Goal: Task Accomplishment & Management: Manage account settings

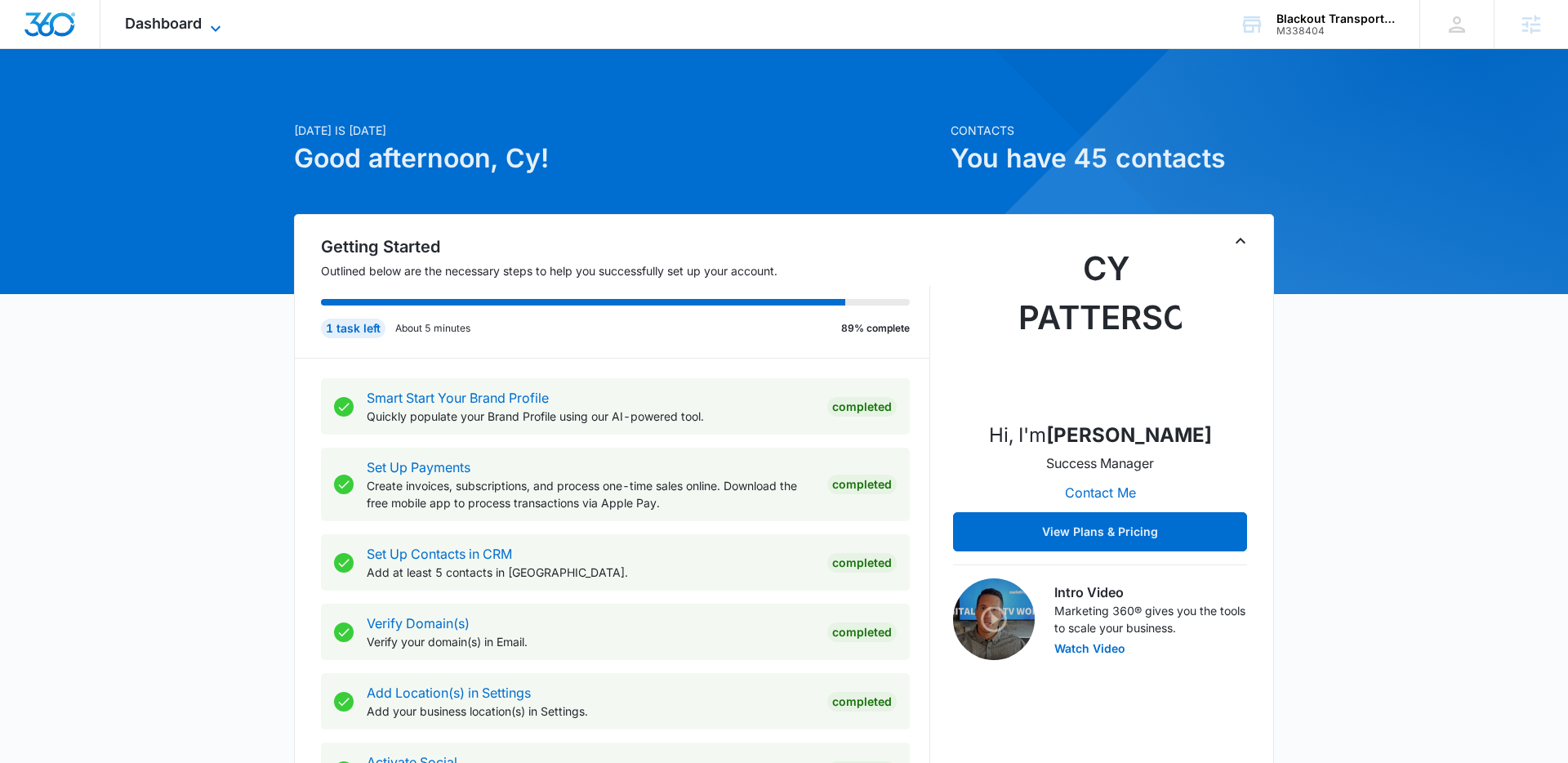
click at [182, 19] on span "Dashboard" at bounding box center [163, 23] width 77 height 17
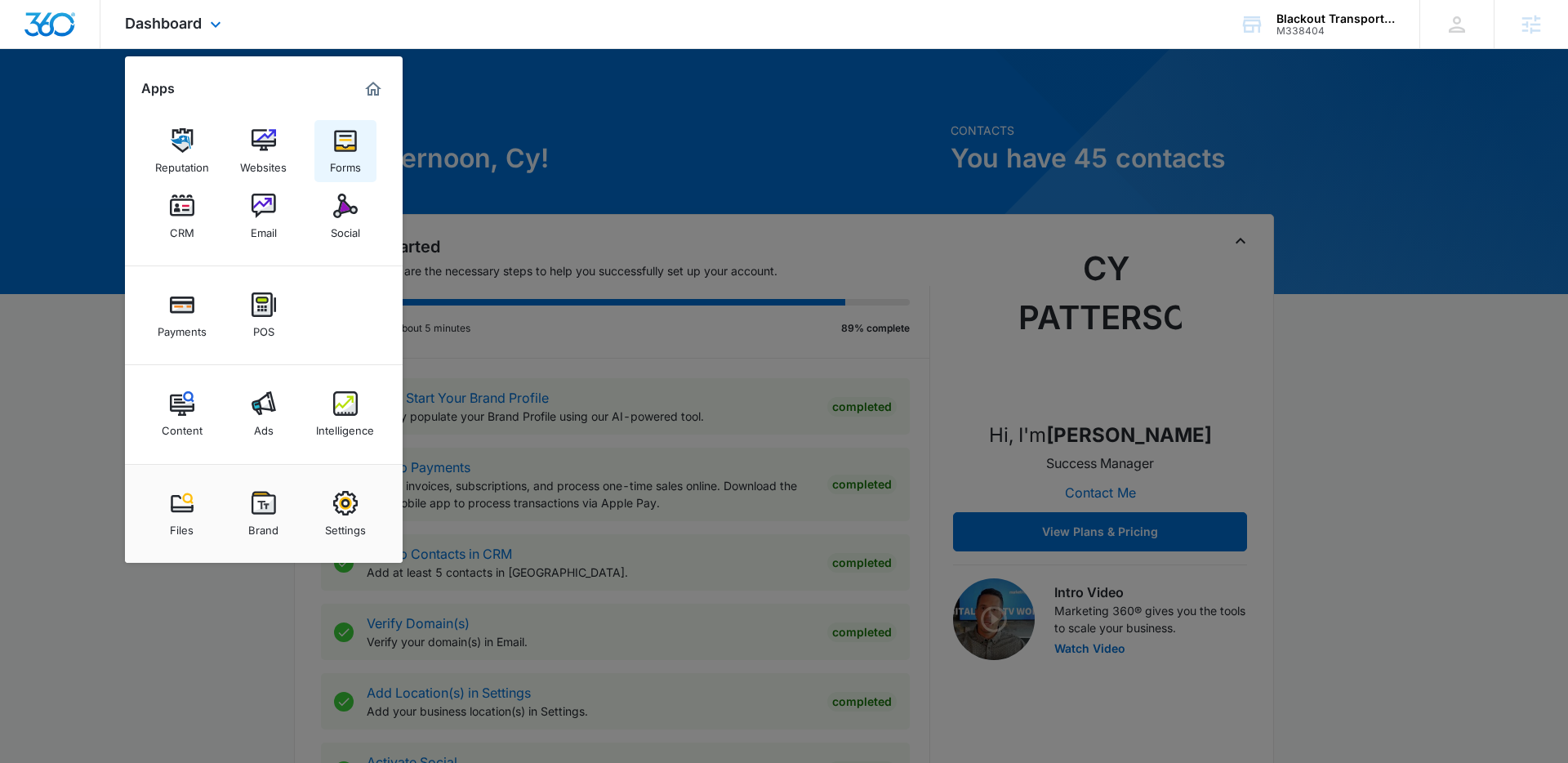
click at [355, 145] on img at bounding box center [345, 141] width 25 height 25
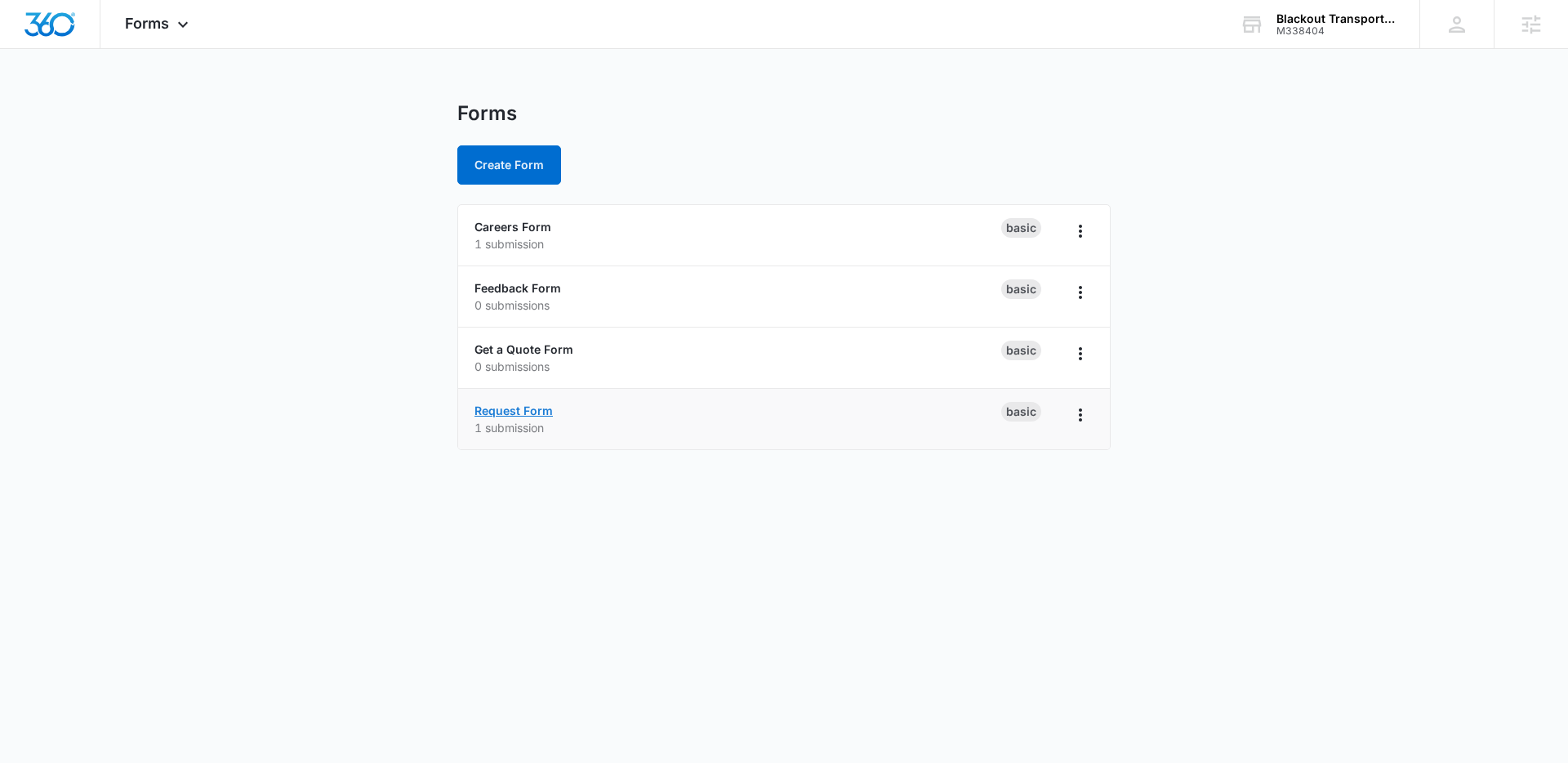
click at [516, 408] on link "Request Form" at bounding box center [513, 410] width 78 height 14
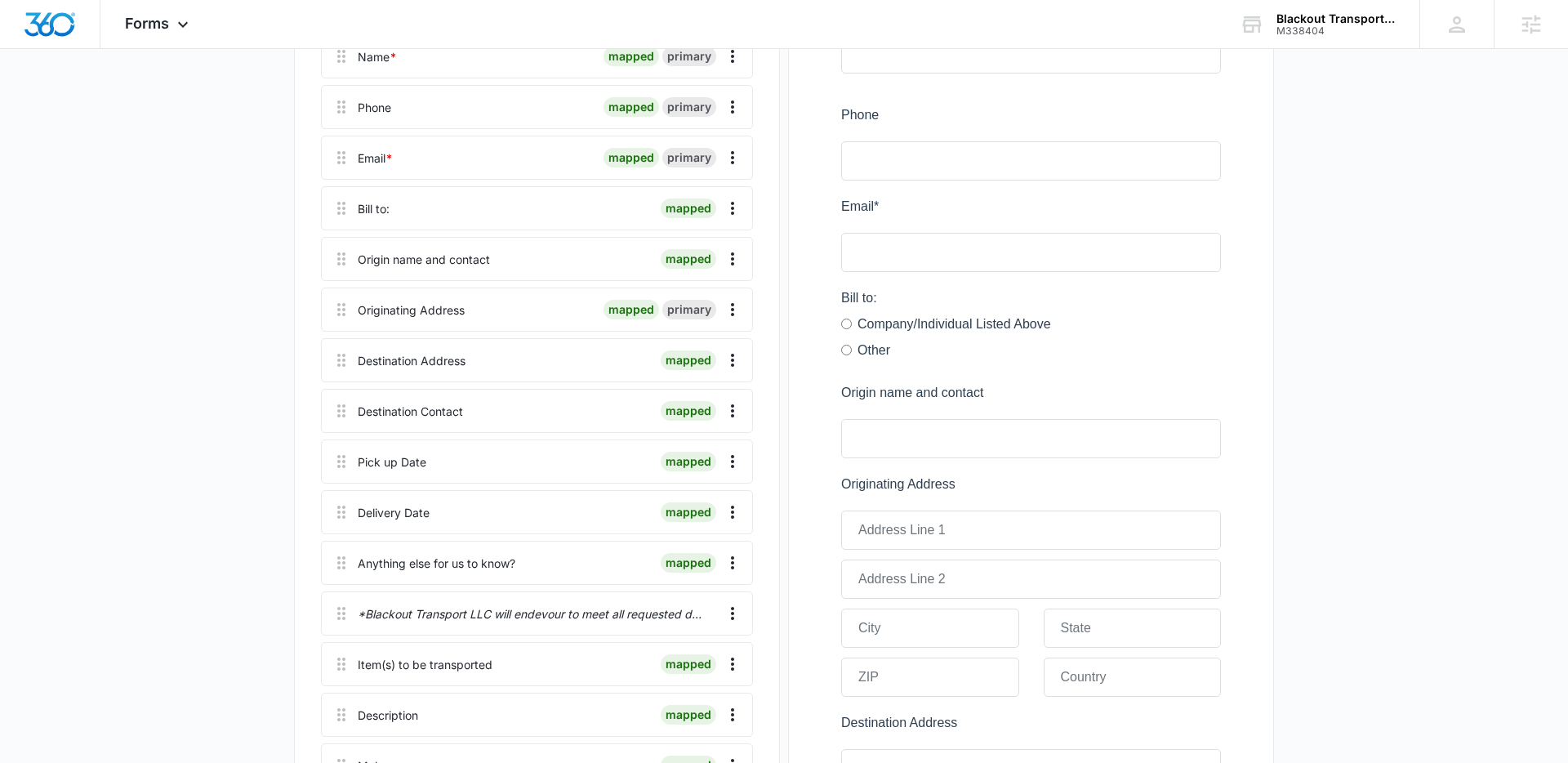
scroll to position [330, 0]
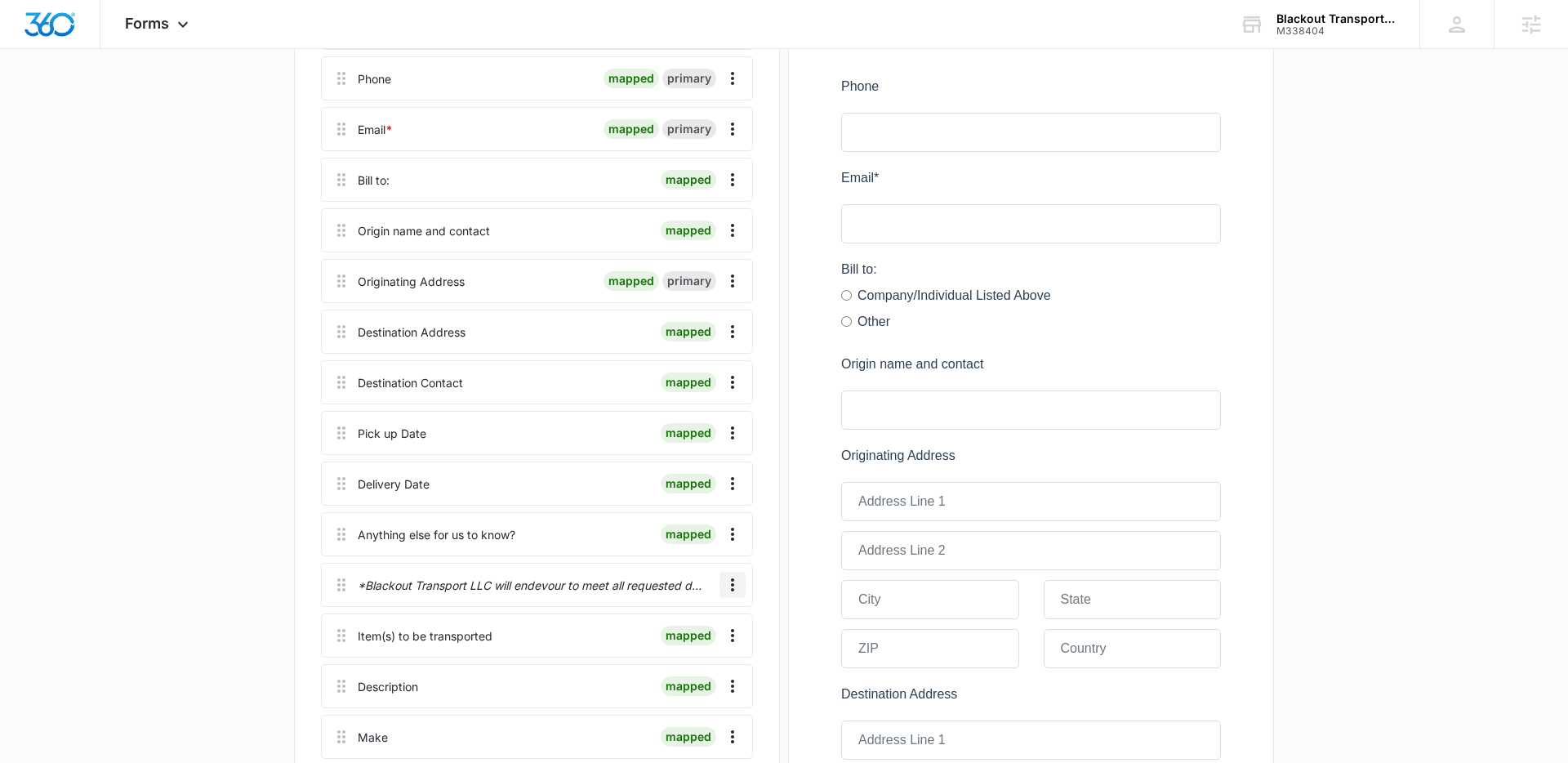
click at [734, 581] on icon "Overflow Menu" at bounding box center [732, 585] width 20 height 20
click at [681, 627] on div "Edit" at bounding box center [688, 631] width 34 height 11
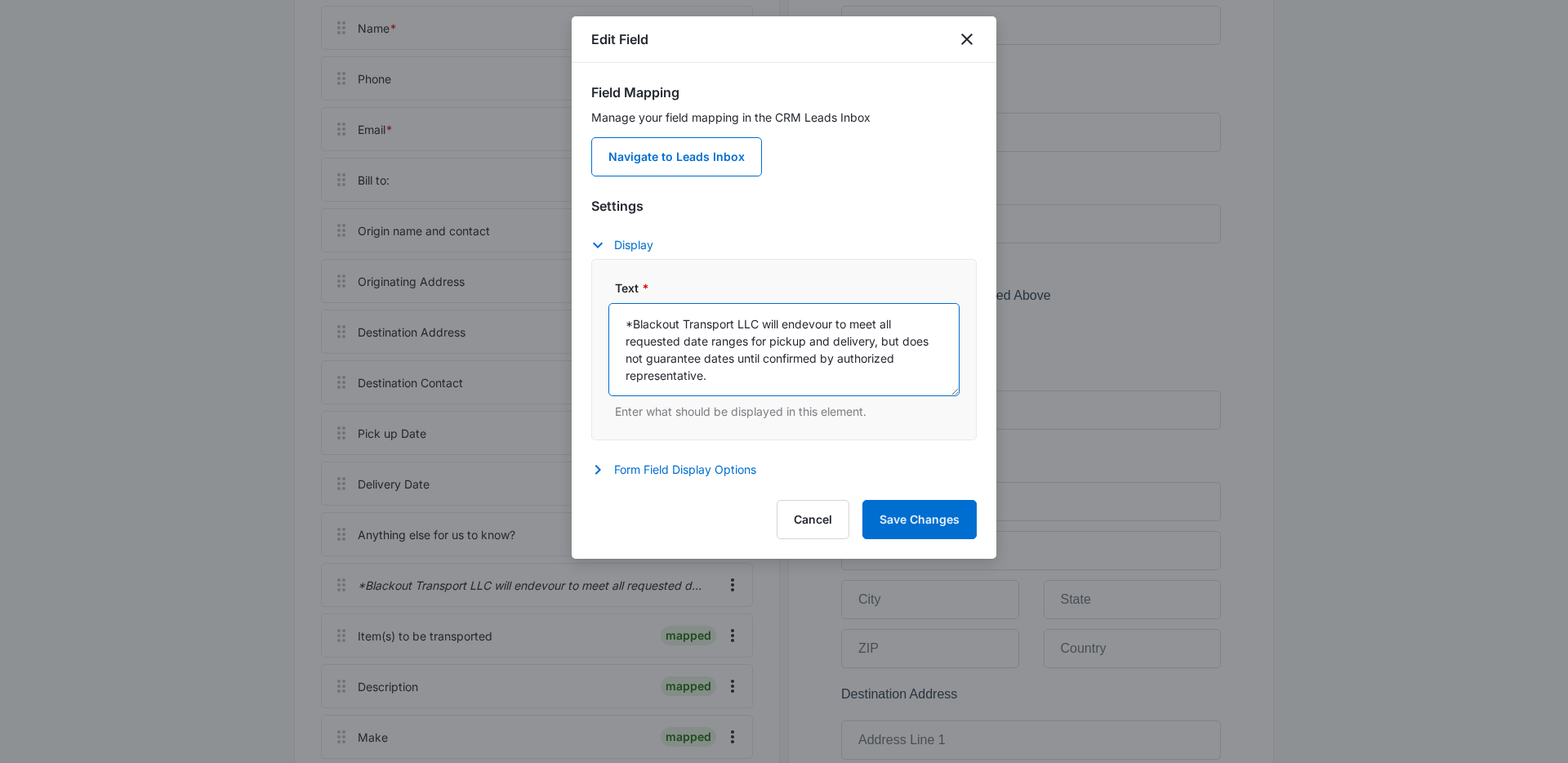
click at [805, 323] on textarea "*Blackout Transport LLC will endevour to meet all requested date ranges for pic…" at bounding box center [784, 350] width 351 height 93
click at [808, 323] on textarea "*Blackout Transport LLC will endevour to meet all requested date ranges for pic…" at bounding box center [784, 350] width 351 height 93
type textarea "*Blackout Transport LLC will endeavour to meet all requested date ranges for pi…"
click at [910, 518] on button "Save Changes" at bounding box center [920, 519] width 114 height 39
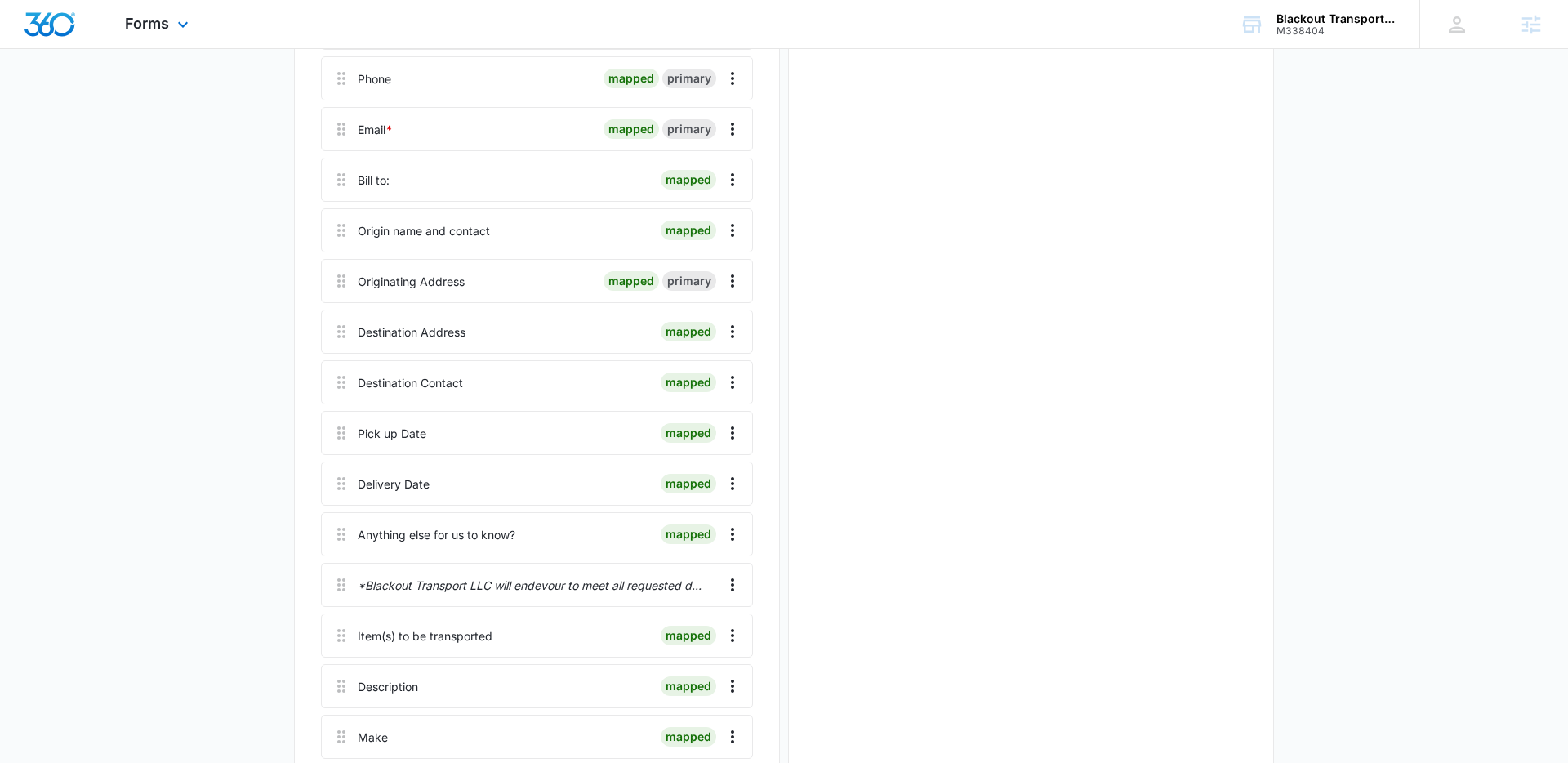
scroll to position [0, 0]
